Goal: Information Seeking & Learning: Check status

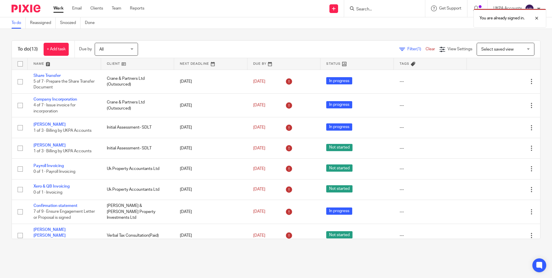
click at [368, 6] on div "You are already signed in." at bounding box center [411, 17] width 270 height 22
click at [366, 11] on div "You are already signed in." at bounding box center [411, 17] width 270 height 22
drag, startPoint x: 367, startPoint y: 8, endPoint x: 412, endPoint y: 18, distance: 46.3
click at [367, 8] on div "You are already signed in." at bounding box center [411, 17] width 270 height 22
click at [538, 16] on div at bounding box center [533, 18] width 16 height 7
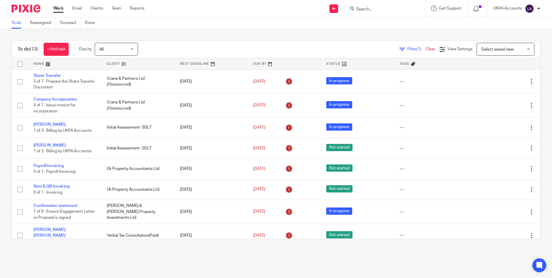
click at [368, 10] on input "Search" at bounding box center [382, 9] width 52 height 5
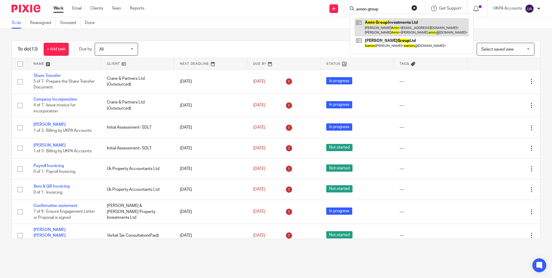
type input "amon group"
click at [388, 23] on link at bounding box center [412, 27] width 114 height 18
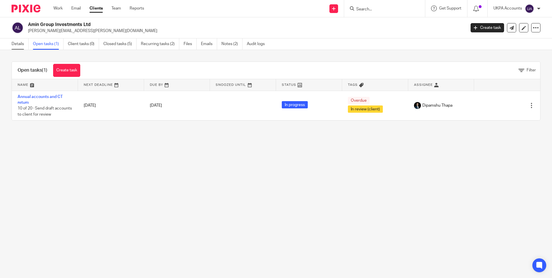
click at [16, 42] on link "Details" at bounding box center [20, 43] width 17 height 11
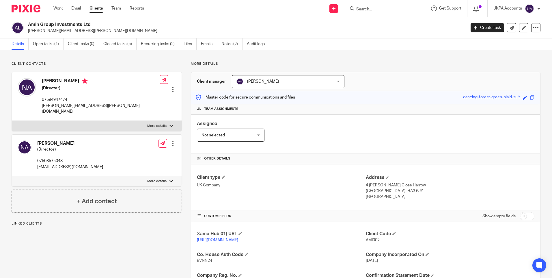
drag, startPoint x: 153, startPoint y: 233, endPoint x: 153, endPoint y: 230, distance: 2.9
click at [153, 233] on div "Client contacts Nabil Amin (Director) 07594947474 nabil.amin@outlook.com Edit c…" at bounding box center [92, 209] width 179 height 294
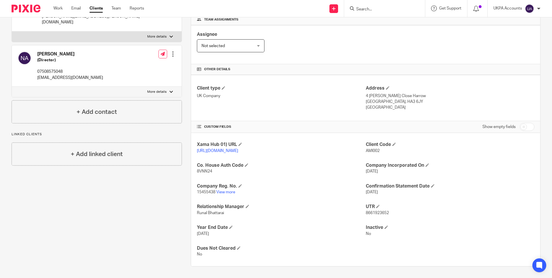
scroll to position [95, 0]
click at [231, 192] on link "View more" at bounding box center [225, 192] width 19 height 4
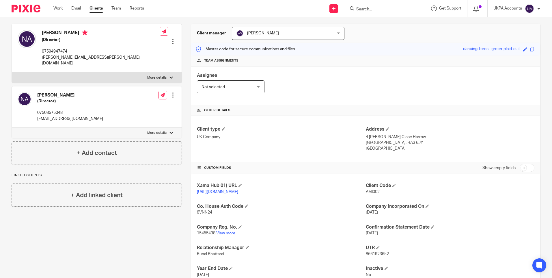
scroll to position [0, 0]
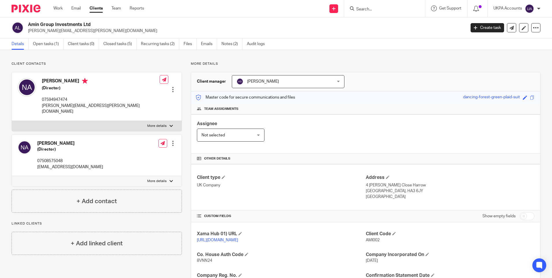
drag, startPoint x: 365, startPoint y: 7, endPoint x: 365, endPoint y: 10, distance: 2.9
click at [365, 9] on input "Search" at bounding box center [382, 9] width 52 height 5
type input "apexacre"
click button "submit" at bounding box center [0, 0] width 0 height 0
click at [371, 23] on link at bounding box center [403, 24] width 97 height 13
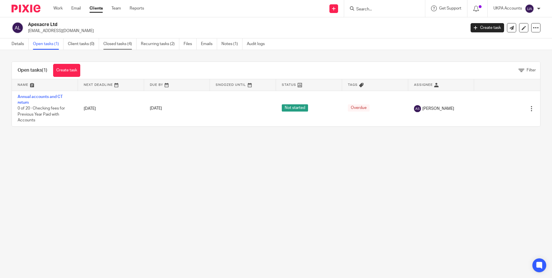
click at [122, 42] on link "Closed tasks (4)" at bounding box center [119, 43] width 33 height 11
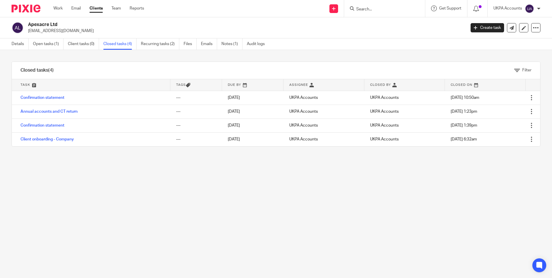
click at [51, 112] on link "Annual accounts and CT return" at bounding box center [49, 111] width 57 height 4
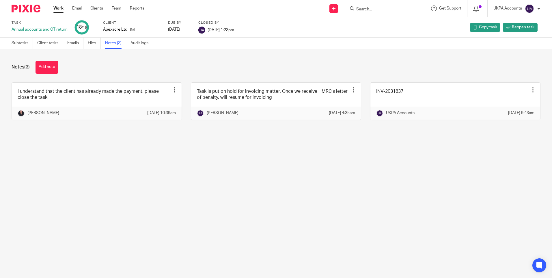
click at [201, 209] on main "Task Annual accounts and CT return 18 /18 Client Apexacre Ltd Due by 2025-03-03…" at bounding box center [276, 139] width 552 height 278
click at [369, 12] on input "Search" at bounding box center [382, 9] width 52 height 5
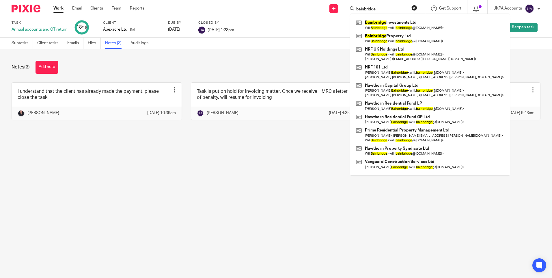
type input "bainbridge"
click button "submit" at bounding box center [0, 0] width 0 height 0
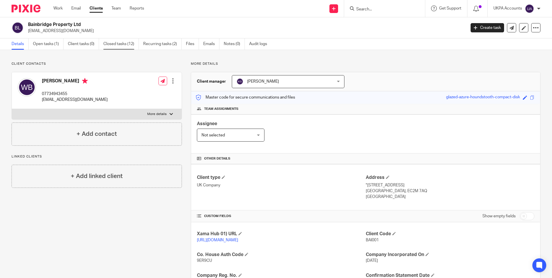
click at [120, 46] on link "Closed tasks (12)" at bounding box center [121, 43] width 36 height 11
click at [52, 45] on link "Open tasks (1)" at bounding box center [48, 43] width 31 height 11
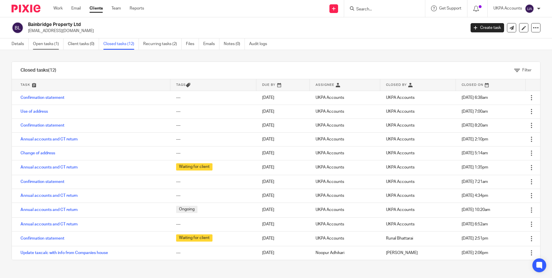
click at [49, 43] on link "Open tasks (1)" at bounding box center [48, 43] width 31 height 11
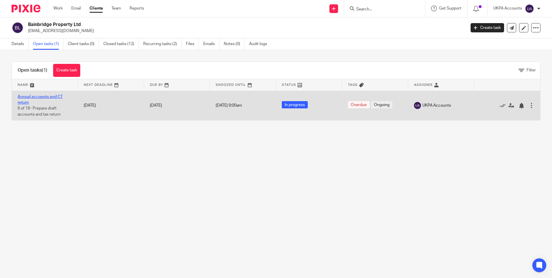
click at [50, 96] on link "Annual accounts and CT return" at bounding box center [40, 100] width 45 height 10
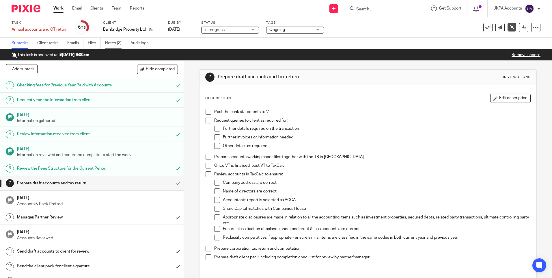
click at [117, 47] on link "Notes (3)" at bounding box center [115, 43] width 21 height 11
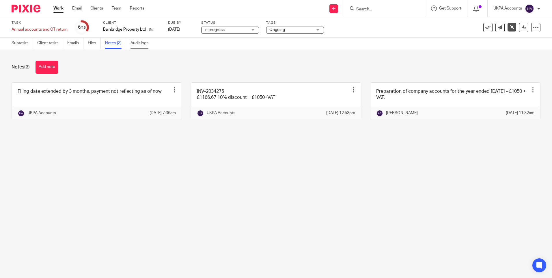
click at [139, 45] on link "Audit logs" at bounding box center [142, 43] width 22 height 11
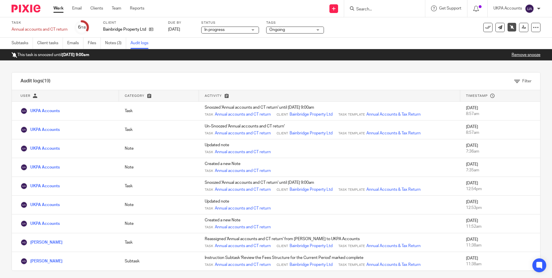
scroll to position [188, 0]
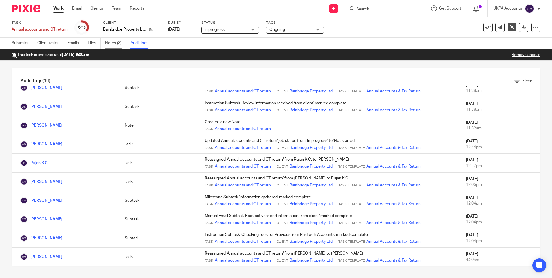
click at [120, 44] on link "Notes (3)" at bounding box center [115, 43] width 21 height 11
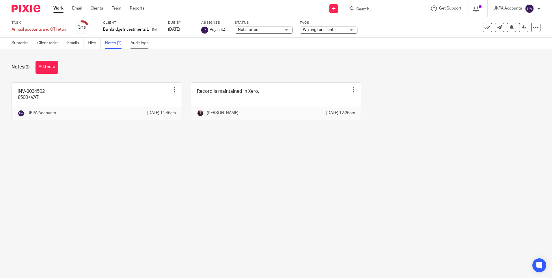
click at [146, 42] on link "Audit logs" at bounding box center [142, 43] width 22 height 11
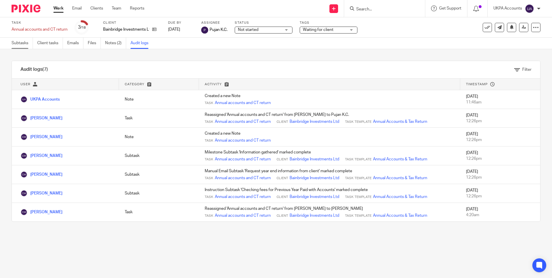
click at [20, 43] on link "Subtasks" at bounding box center [22, 43] width 21 height 11
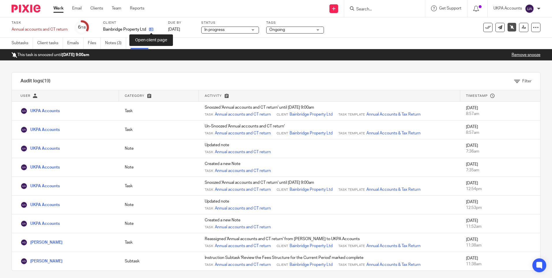
click at [152, 30] on icon at bounding box center [151, 29] width 4 height 4
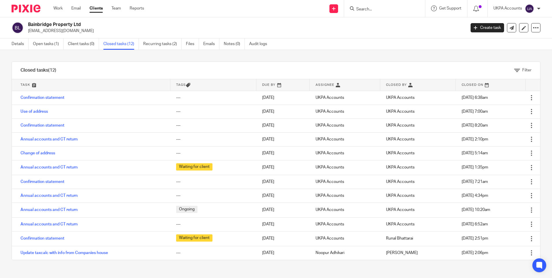
click at [64, 138] on link "Annual accounts and CT return" at bounding box center [49, 139] width 57 height 4
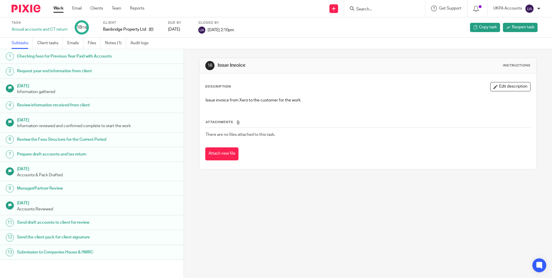
click at [116, 43] on link "Notes (1)" at bounding box center [115, 43] width 21 height 11
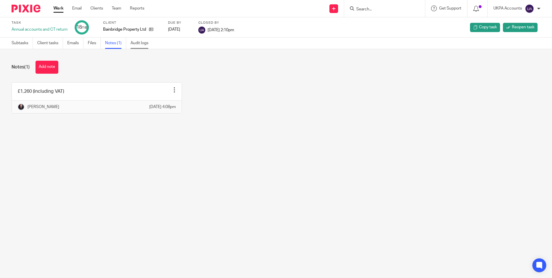
click at [141, 44] on link "Audit logs" at bounding box center [142, 43] width 22 height 11
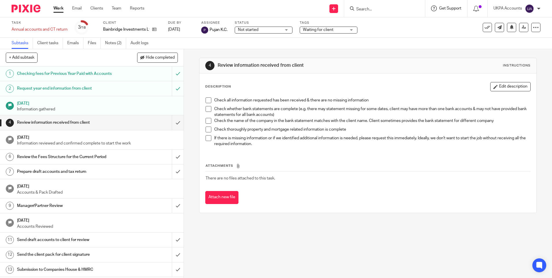
click at [441, 9] on span "Get Support" at bounding box center [450, 8] width 22 height 4
click at [406, 9] on input "Search" at bounding box center [382, 9] width 52 height 5
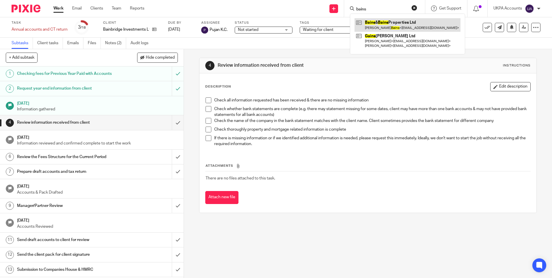
type input "bains"
click at [399, 22] on link at bounding box center [408, 24] width 106 height 13
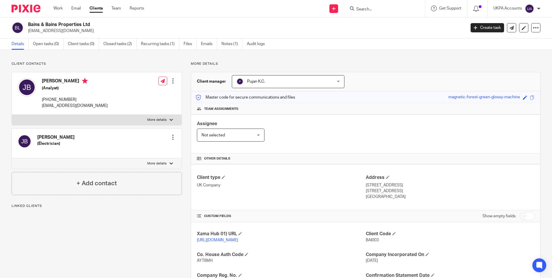
scroll to position [95, 0]
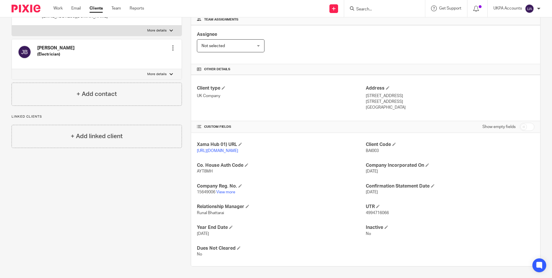
click at [122, 226] on div "Client contacts Jagdeep Bains (Electrician) Edit contact Create client from con…" at bounding box center [92, 119] width 179 height 294
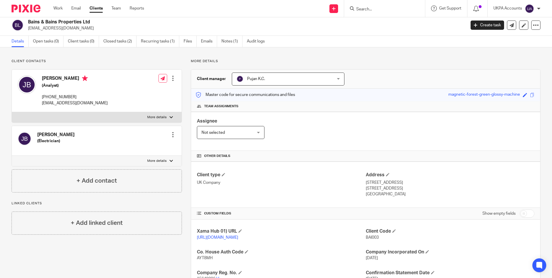
scroll to position [0, 0]
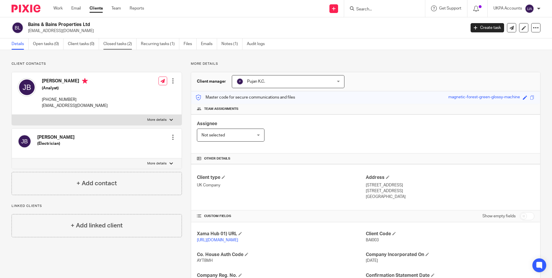
click at [111, 47] on link "Closed tasks (2)" at bounding box center [119, 43] width 33 height 11
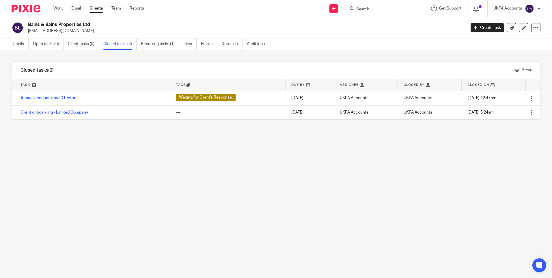
click at [60, 99] on link "Annual accounts and CT return" at bounding box center [49, 98] width 57 height 4
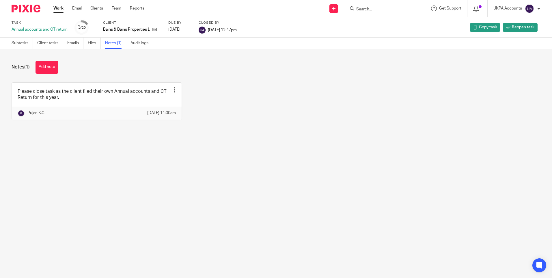
click at [359, 10] on input "Search" at bounding box center [382, 9] width 52 height 5
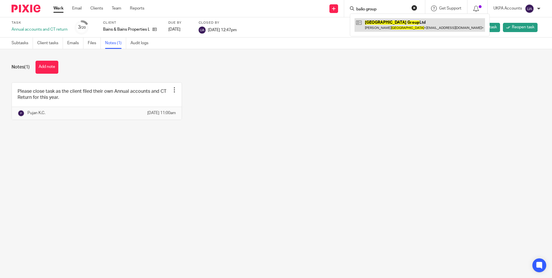
type input "balio group"
click at [374, 23] on link at bounding box center [420, 24] width 131 height 13
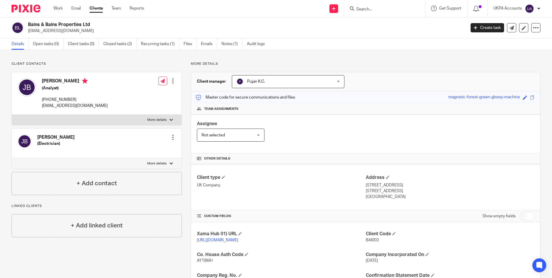
click at [146, 258] on div "Client contacts [PERSON_NAME] (Electrician) Edit contact Create client from con…" at bounding box center [92, 209] width 179 height 294
click at [153, 62] on p "Client contacts" at bounding box center [97, 64] width 170 height 5
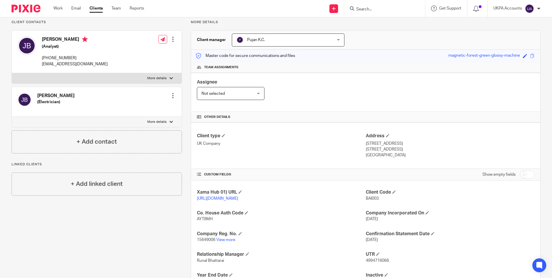
scroll to position [87, 0]
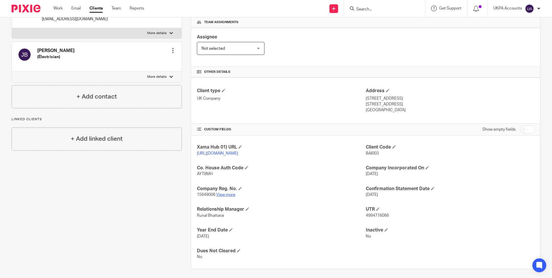
click at [230, 197] on link "View more" at bounding box center [225, 195] width 19 height 4
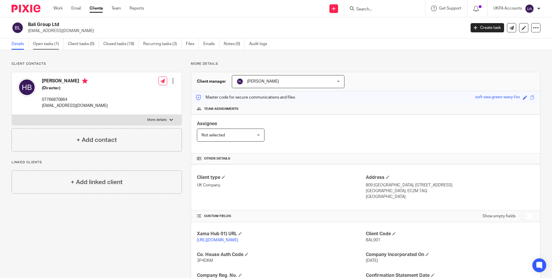
click at [53, 43] on link "Open tasks (1)" at bounding box center [48, 43] width 31 height 11
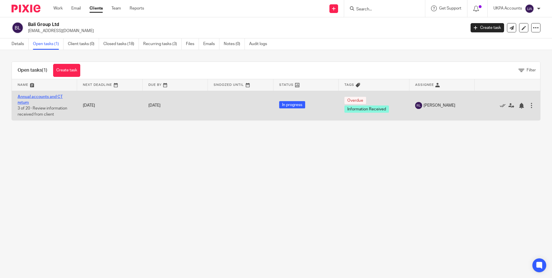
click at [43, 97] on link "Annual accounts and CT return" at bounding box center [40, 100] width 45 height 10
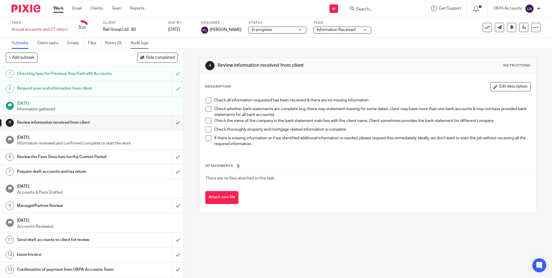
click at [142, 46] on link "Audit logs" at bounding box center [142, 43] width 22 height 11
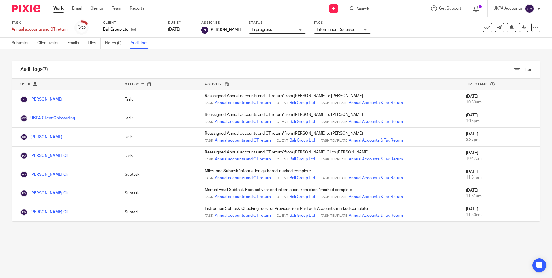
click at [360, 7] on input "Search" at bounding box center [382, 9] width 52 height 5
paste input "BAY001-Bay Holdings International Limited"
type input "BAY001-Bay Holdings International Limited"
click at [361, 8] on input "BAY001-Bay Holdings International Limited" at bounding box center [382, 9] width 52 height 5
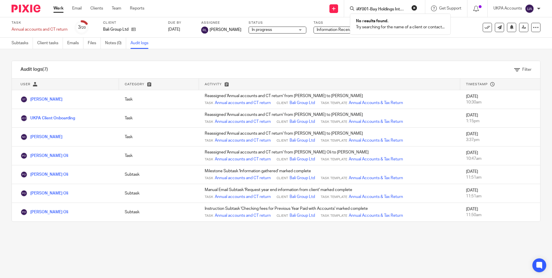
scroll to position [0, 0]
drag, startPoint x: 373, startPoint y: 9, endPoint x: 253, endPoint y: 5, distance: 119.4
click at [254, 6] on div "Send new email Create task Add client BAY001-Bay Holdings International Limited…" at bounding box center [352, 8] width 399 height 17
click at [359, 11] on input "Search" at bounding box center [382, 9] width 52 height 5
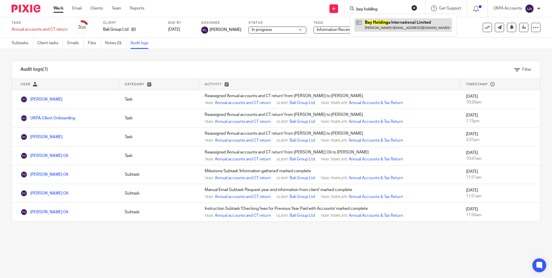
type input "bay holding"
click at [377, 22] on link at bounding box center [404, 24] width 98 height 13
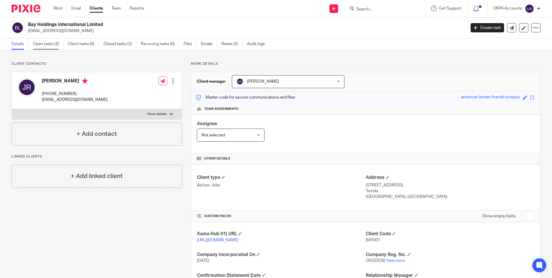
click at [49, 45] on link "Open tasks (2)" at bounding box center [48, 43] width 31 height 11
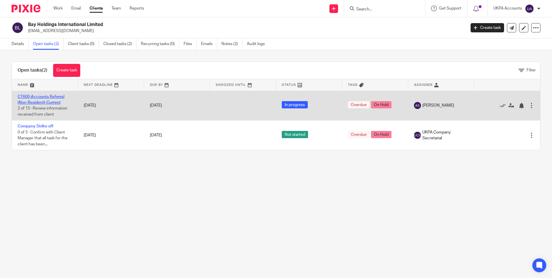
click at [49, 103] on link "CT600-Accounts Referral (Non-Resident)-Current" at bounding box center [41, 100] width 47 height 10
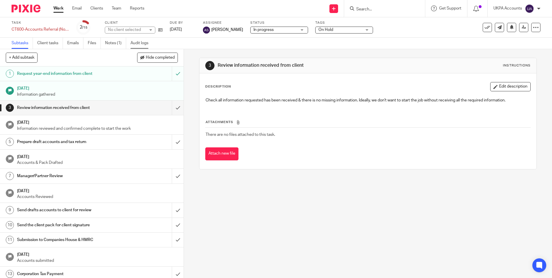
click at [143, 45] on link "Audit logs" at bounding box center [142, 43] width 22 height 11
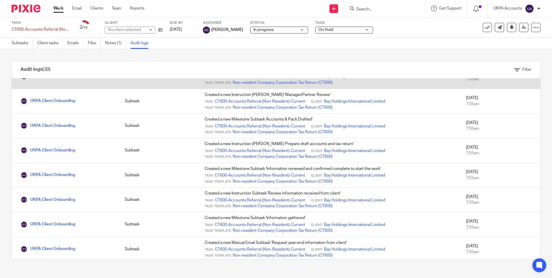
scroll to position [565, 0]
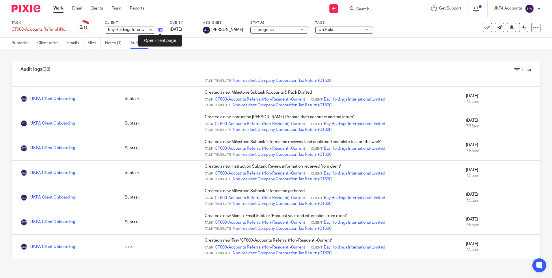
click at [159, 29] on icon at bounding box center [160, 30] width 4 height 4
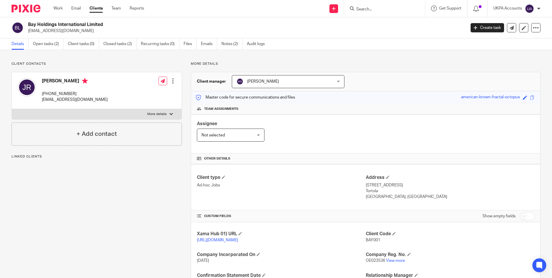
scroll to position [48, 0]
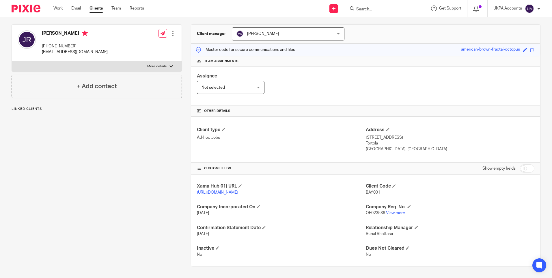
click at [92, 217] on div "Client contacts [PERSON_NAME] [PHONE_NUMBER] [EMAIL_ADDRESS][DOMAIN_NAME] Edit …" at bounding box center [92, 140] width 179 height 252
drag, startPoint x: 65, startPoint y: 206, endPoint x: 77, endPoint y: 206, distance: 12.4
click at [65, 206] on div "Client contacts Jamel Ben Rejeb +447770915441 jbr@banksytrust.ch Edit contact C…" at bounding box center [92, 140] width 179 height 252
click at [393, 214] on link "View more" at bounding box center [395, 213] width 19 height 4
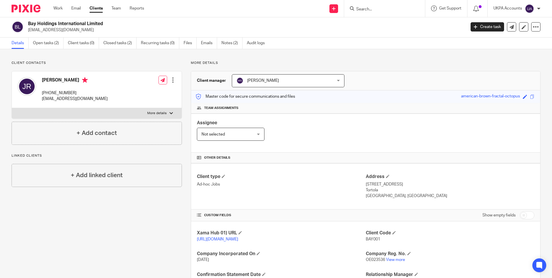
scroll to position [0, 0]
click at [53, 44] on link "Open tasks (2)" at bounding box center [48, 43] width 31 height 11
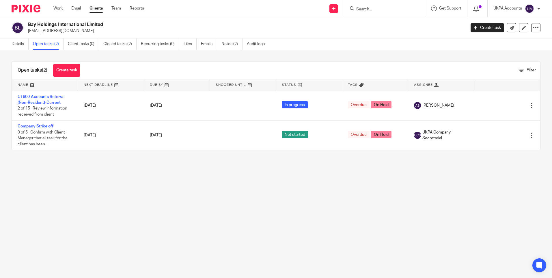
click at [113, 182] on main "Bay Holdings International Limited [EMAIL_ADDRESS][DOMAIN_NAME] Create task Upd…" at bounding box center [276, 139] width 552 height 278
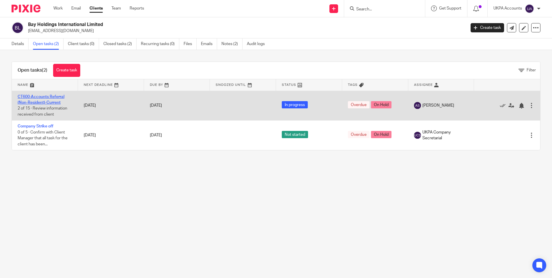
click at [48, 101] on link "CT600-Accounts Referral (Non-Resident)-Current" at bounding box center [41, 100] width 47 height 10
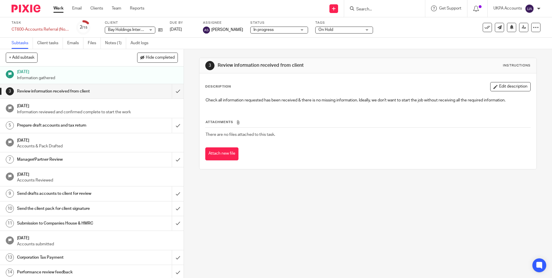
scroll to position [33, 0]
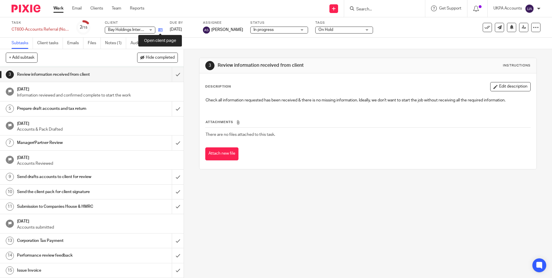
click at [162, 28] on icon at bounding box center [160, 30] width 4 height 4
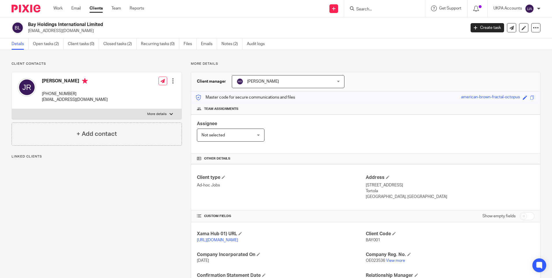
click at [112, 193] on div "Client contacts Jamel Ben Rejeb +447770915441 jbr@banksytrust.ch Edit contact C…" at bounding box center [92, 188] width 179 height 252
click at [358, 7] on input "Search" at bounding box center [382, 9] width 52 height 5
paste input "Blue Peacock Llp"
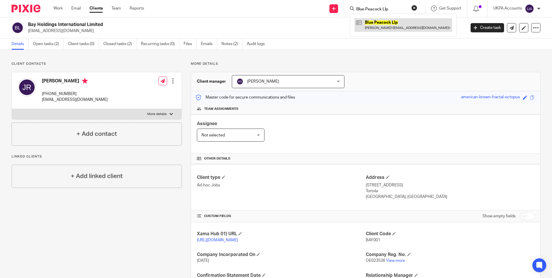
type input "Blue Peacock Llp"
click at [363, 24] on link at bounding box center [404, 24] width 98 height 13
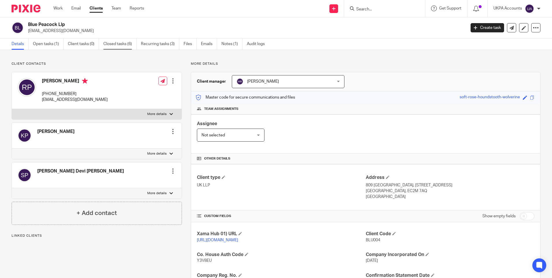
click at [122, 46] on link "Closed tasks (6)" at bounding box center [119, 43] width 33 height 11
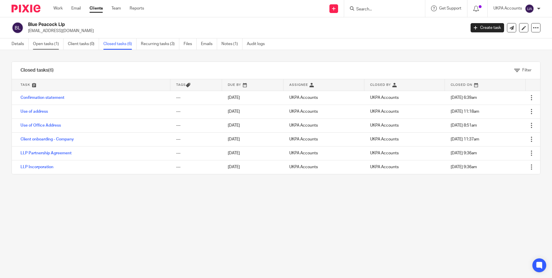
click at [47, 43] on link "Open tasks (1)" at bounding box center [48, 43] width 31 height 11
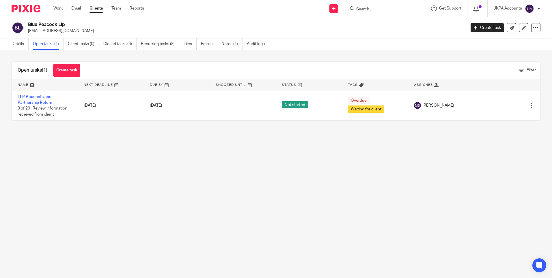
click at [103, 144] on main "Blue Peacock Llp [EMAIL_ADDRESS][DOMAIN_NAME] Create task Update from Companies…" at bounding box center [276, 139] width 552 height 278
click at [124, 44] on link "Closed tasks (6)" at bounding box center [119, 43] width 33 height 11
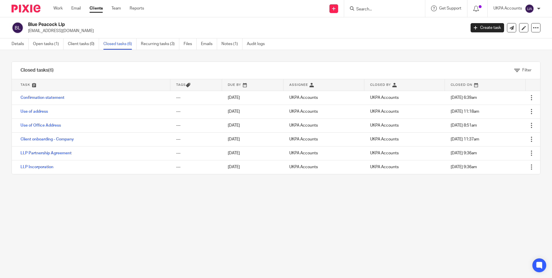
click at [380, 7] on input "Search" at bounding box center [382, 9] width 52 height 5
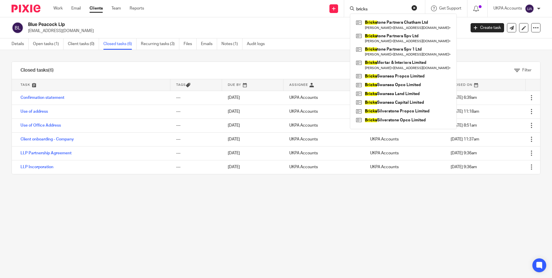
type input "bricks"
click at [160, 220] on div "Filter tasks Only show tasks matching all of these conditions 1 Task name Is Is…" at bounding box center [276, 164] width 552 height 228
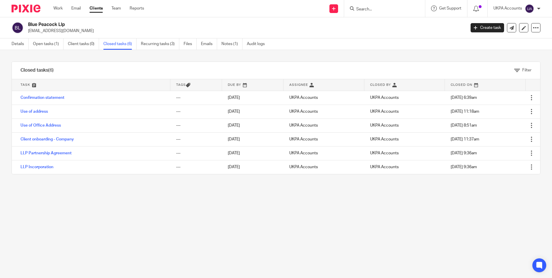
click at [362, 8] on input "Search" at bounding box center [382, 9] width 52 height 5
type input "c"
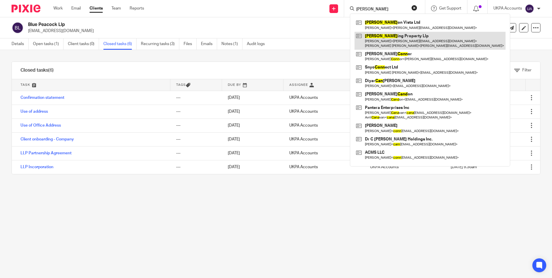
type input "cann"
click at [380, 38] on link at bounding box center [430, 41] width 151 height 18
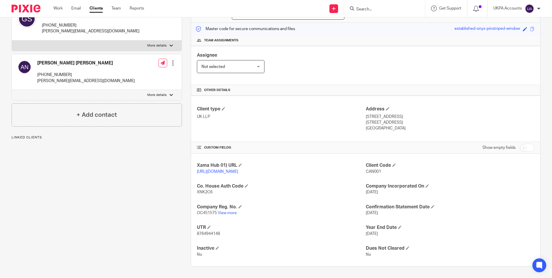
scroll to position [74, 0]
drag, startPoint x: 456, startPoint y: 8, endPoint x: 450, endPoint y: 8, distance: 6.4
click at [456, 8] on span "Get Support" at bounding box center [450, 8] width 22 height 4
click at [394, 9] on input "Search" at bounding box center [382, 9] width 52 height 5
paste input "City Suites Chester Limited"
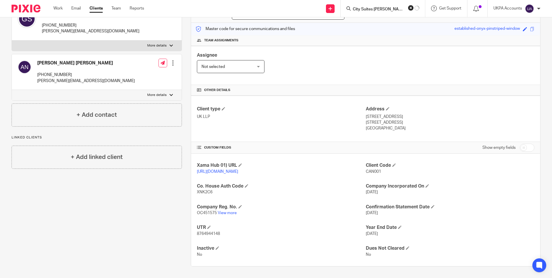
type input "City Suites Chester Limited"
click button "submit" at bounding box center [0, 0] width 0 height 0
click at [387, 24] on link at bounding box center [404, 24] width 98 height 13
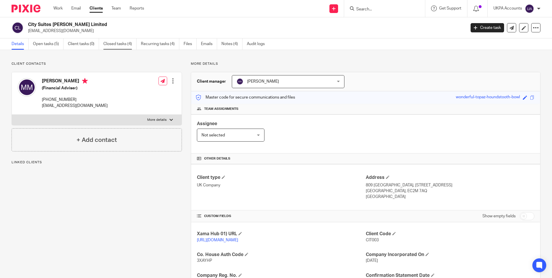
click at [127, 42] on link "Closed tasks (4)" at bounding box center [119, 43] width 33 height 11
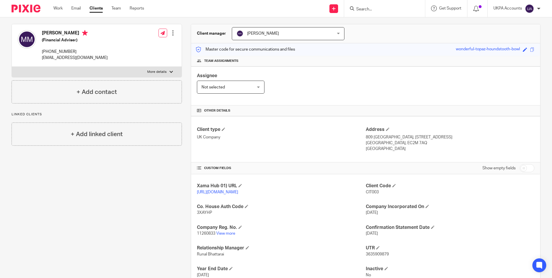
scroll to position [95, 0]
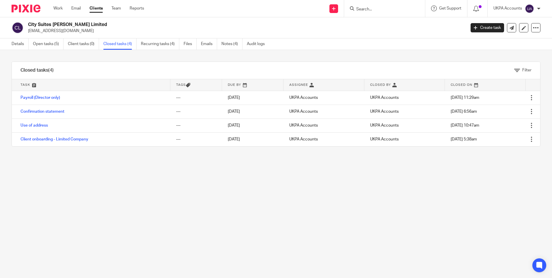
click at [98, 214] on div "Filter tasks Only show tasks matching all of these conditions 1 Task name Is Is…" at bounding box center [276, 164] width 552 height 228
click at [17, 44] on link "Details" at bounding box center [20, 43] width 17 height 11
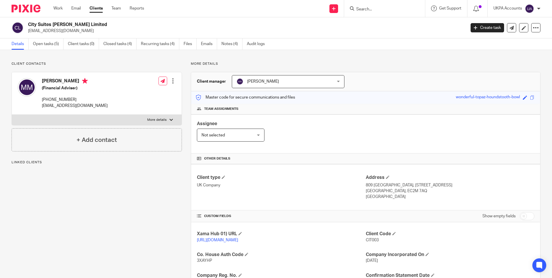
scroll to position [95, 0]
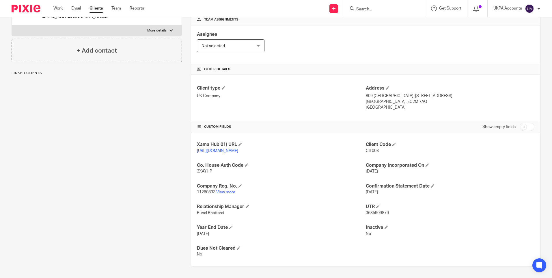
click at [134, 206] on div "Client contacts [PERSON_NAME] (Financial Adviser) [PHONE_NUMBER] [EMAIL_ADDRESS…" at bounding box center [92, 119] width 179 height 294
click at [374, 8] on input "Search" at bounding box center [382, 9] width 52 height 5
paste input "Coco Loco Properties Limited"
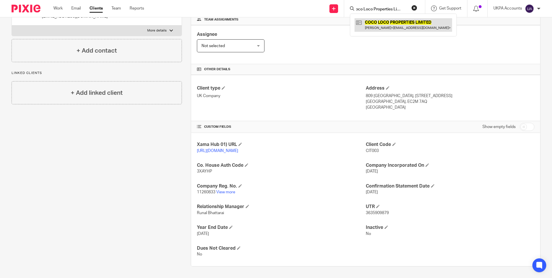
type input "Coco Loco Properties Limited"
click at [377, 24] on link at bounding box center [404, 24] width 98 height 13
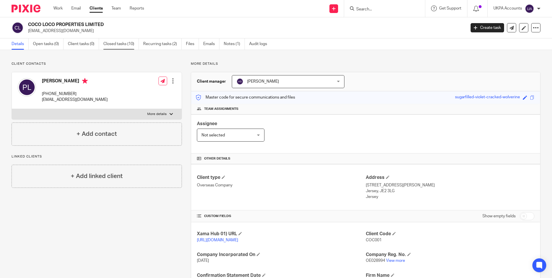
click at [116, 42] on link "Closed tasks (10)" at bounding box center [121, 43] width 36 height 11
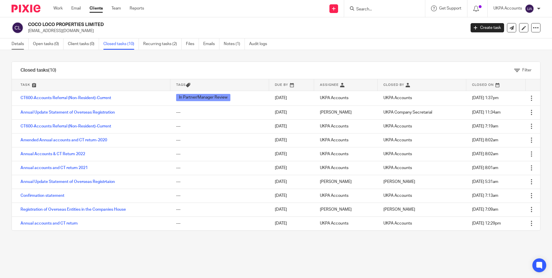
click at [21, 44] on link "Details" at bounding box center [20, 43] width 17 height 11
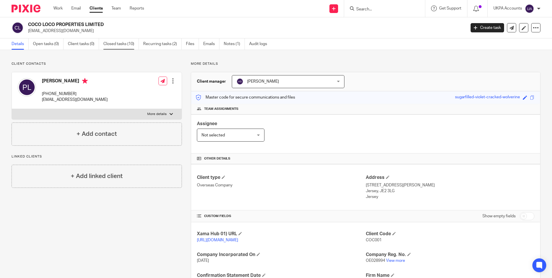
click at [118, 43] on link "Closed tasks (10)" at bounding box center [121, 43] width 36 height 11
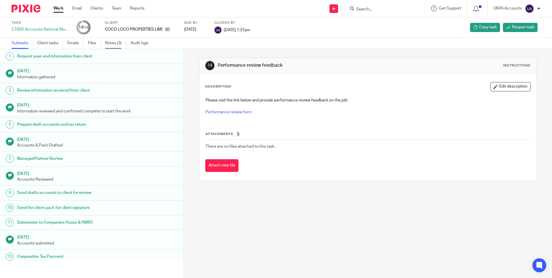
click at [117, 42] on link "Notes (3)" at bounding box center [115, 43] width 21 height 11
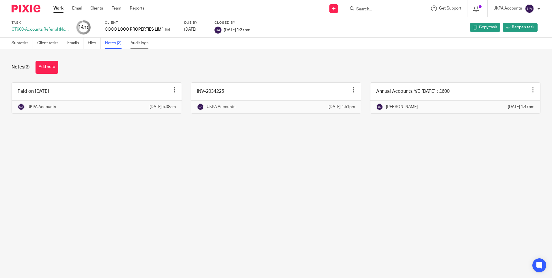
click at [145, 42] on link "Audit logs" at bounding box center [142, 43] width 22 height 11
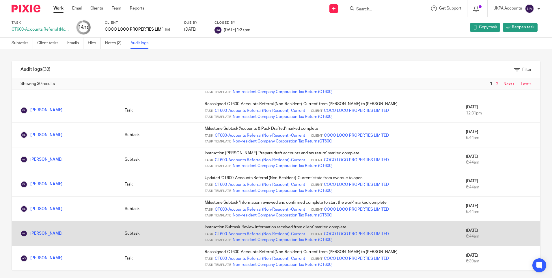
scroll to position [4, 0]
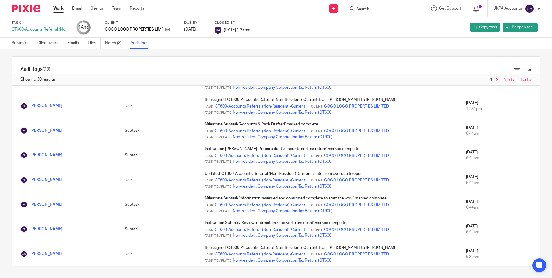
click at [384, 10] on input "Search" at bounding box center [382, 9] width 52 height 5
paste input "Dane Property Investments Ltd"
type input "Dane Property Investments Ltd"
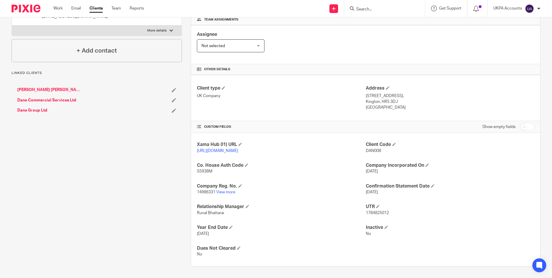
scroll to position [95, 0]
click at [229, 191] on link "View more" at bounding box center [225, 192] width 19 height 4
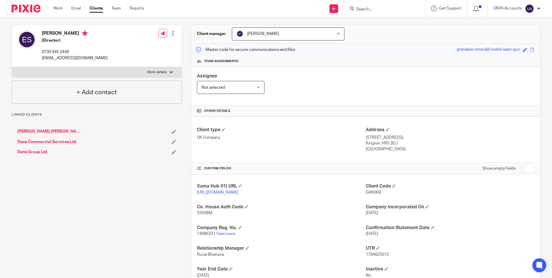
scroll to position [0, 0]
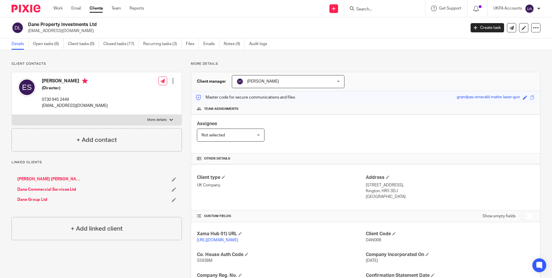
click at [373, 9] on input "Search" at bounding box center [382, 9] width 52 height 5
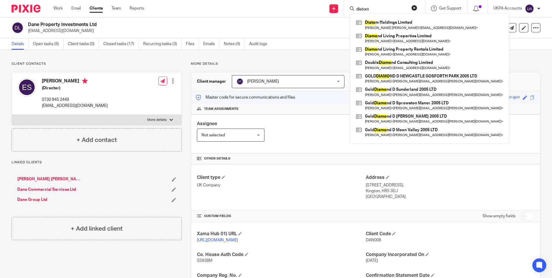
type input "diatom"
click button "submit" at bounding box center [0, 0] width 0 height 0
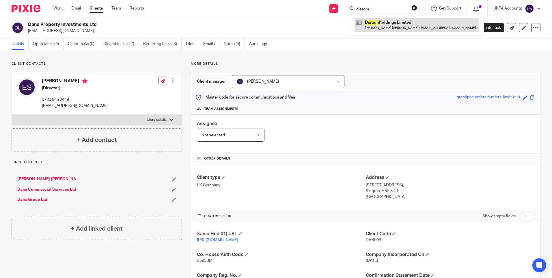
click at [379, 26] on link at bounding box center [417, 24] width 125 height 13
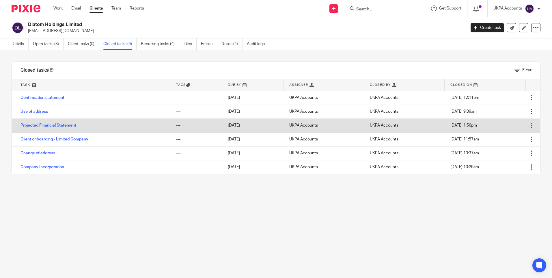
click at [46, 124] on link "Projected Financial Statement" at bounding box center [49, 125] width 56 height 4
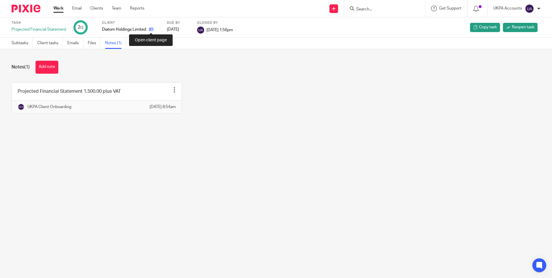
click at [152, 29] on icon at bounding box center [151, 29] width 4 height 4
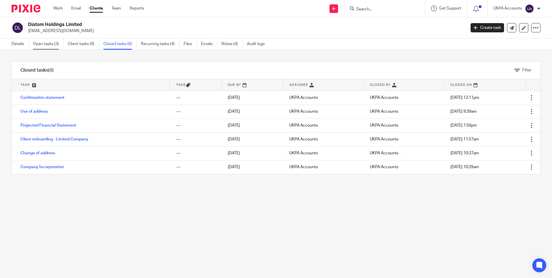
click at [58, 45] on link "Open tasks (3)" at bounding box center [48, 43] width 31 height 11
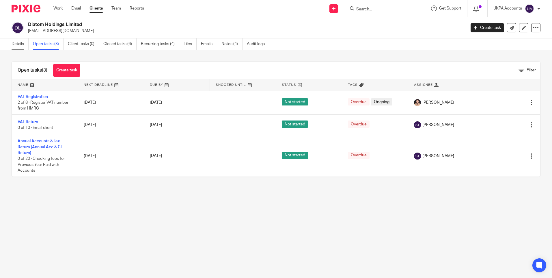
click at [24, 44] on link "Details" at bounding box center [20, 43] width 17 height 11
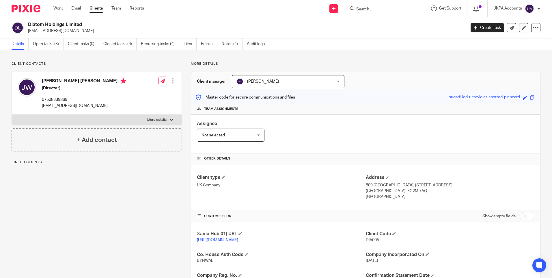
scroll to position [95, 0]
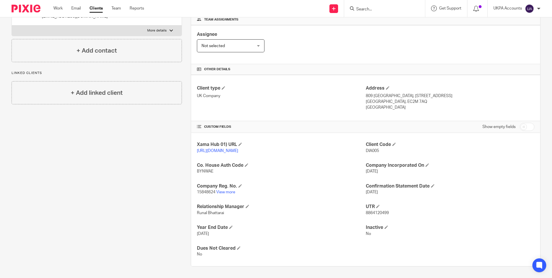
drag, startPoint x: 140, startPoint y: 166, endPoint x: 167, endPoint y: 107, distance: 65.0
click at [140, 166] on div "Client contacts [PERSON_NAME] [PERSON_NAME] (Director) 07508339869 [EMAIL_ADDRE…" at bounding box center [92, 119] width 179 height 294
